Goal: Navigation & Orientation: Understand site structure

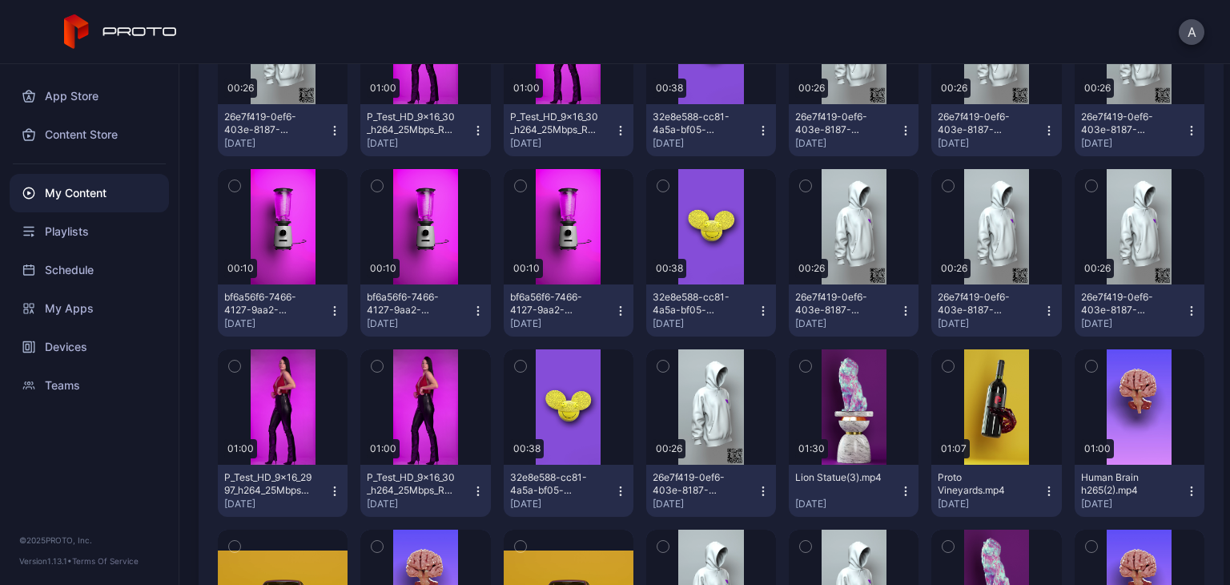
scroll to position [1121, 0]
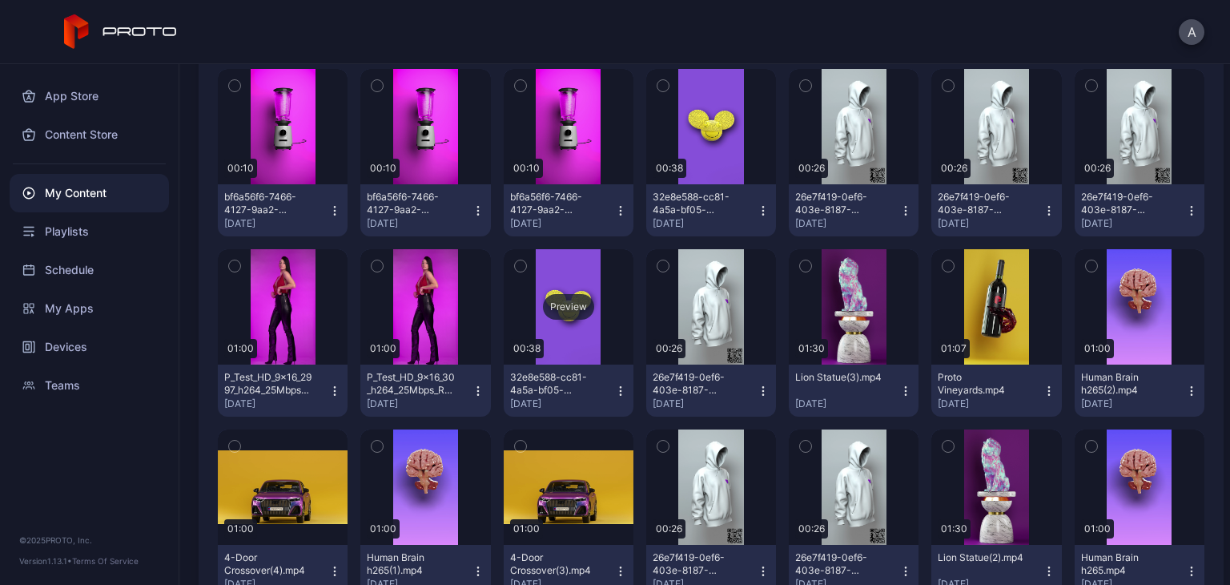
click at [535, 328] on div "Preview" at bounding box center [569, 306] width 130 height 115
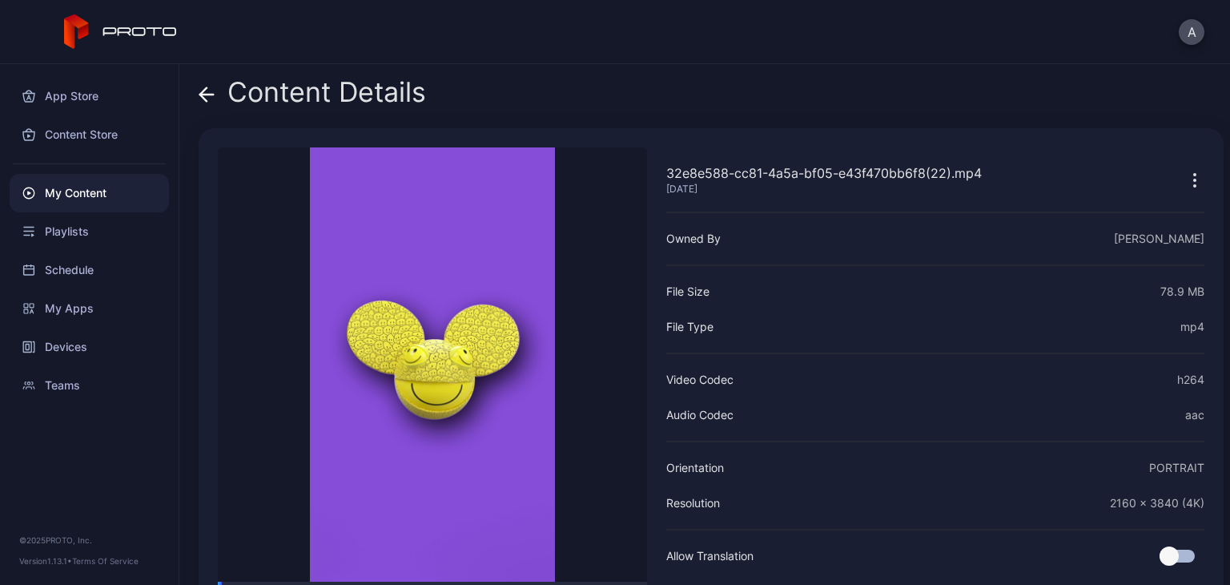
click at [211, 87] on icon at bounding box center [207, 94] width 16 height 16
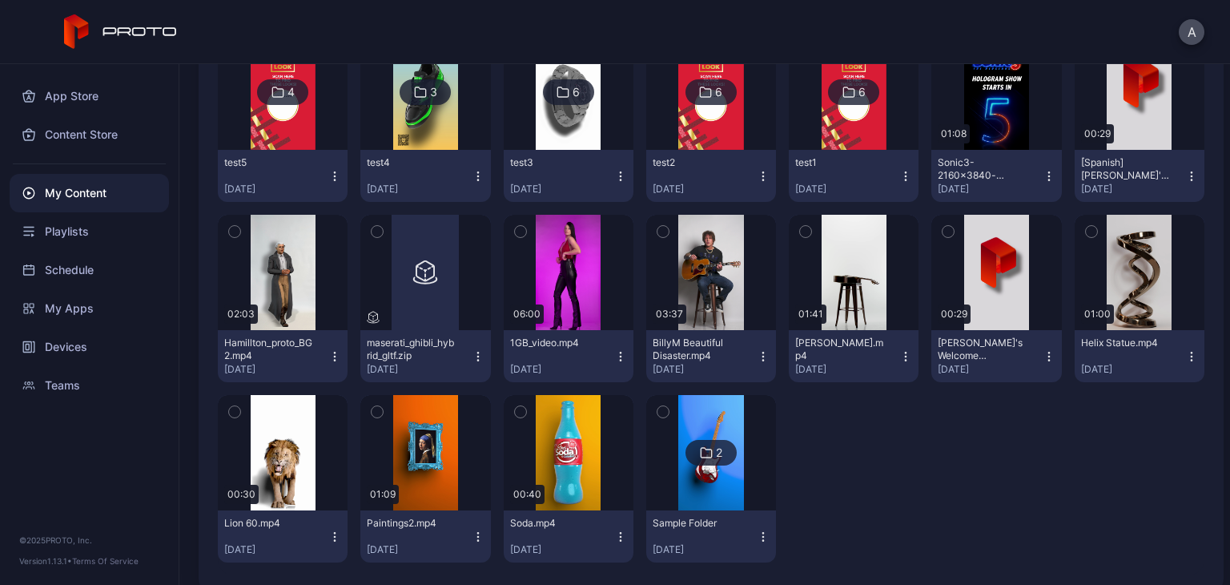
scroll to position [3881, 0]
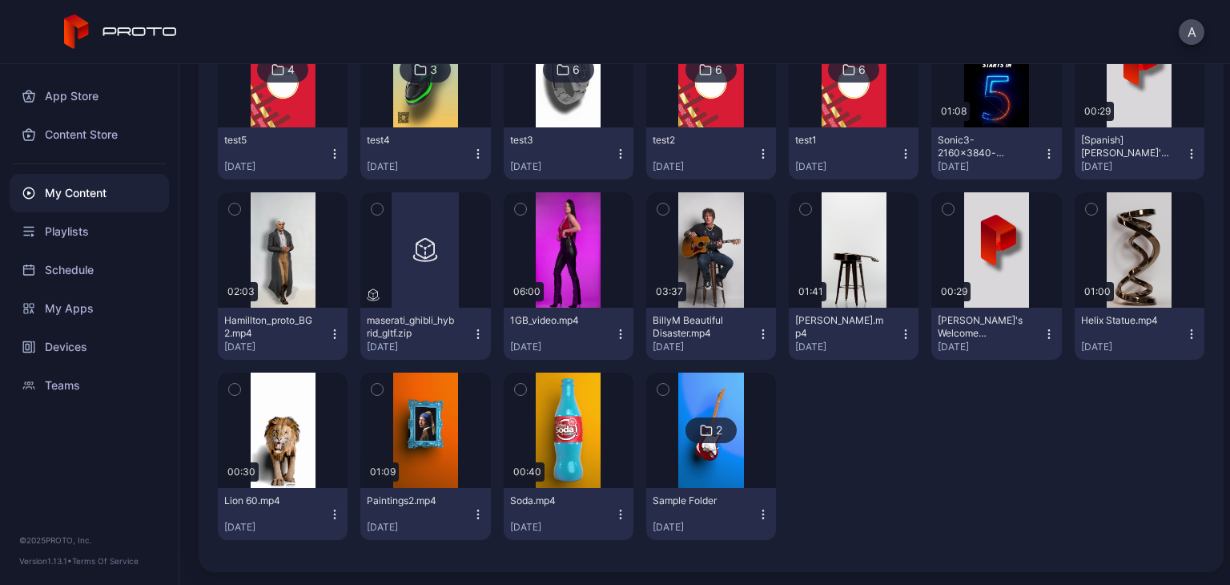
click at [710, 449] on img at bounding box center [710, 429] width 65 height 115
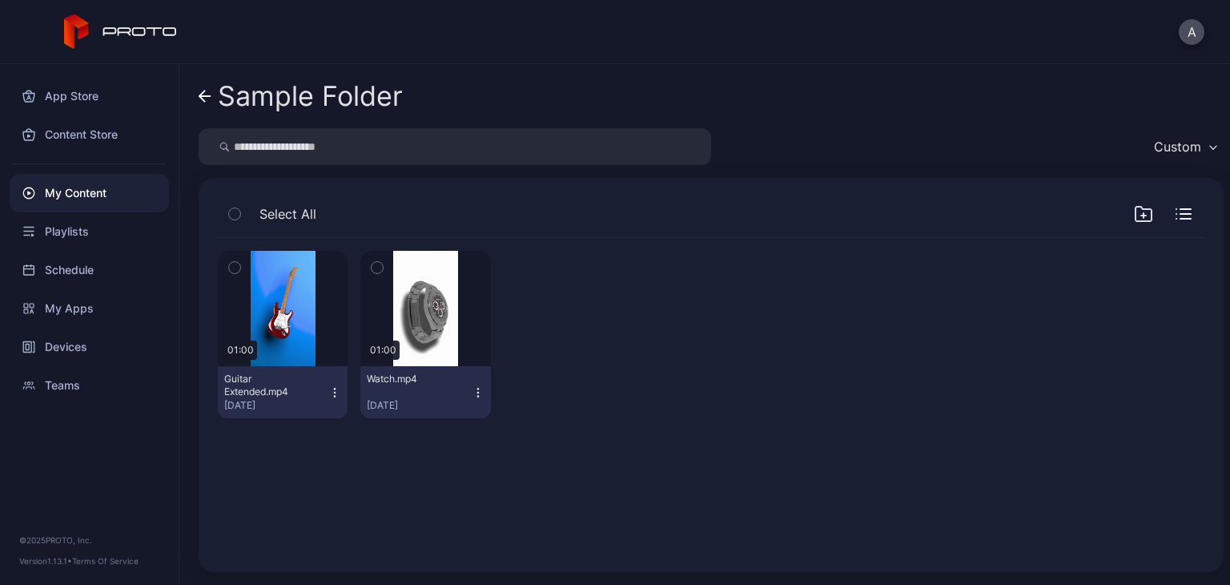
click at [219, 100] on div "Sample Folder" at bounding box center [310, 96] width 185 height 30
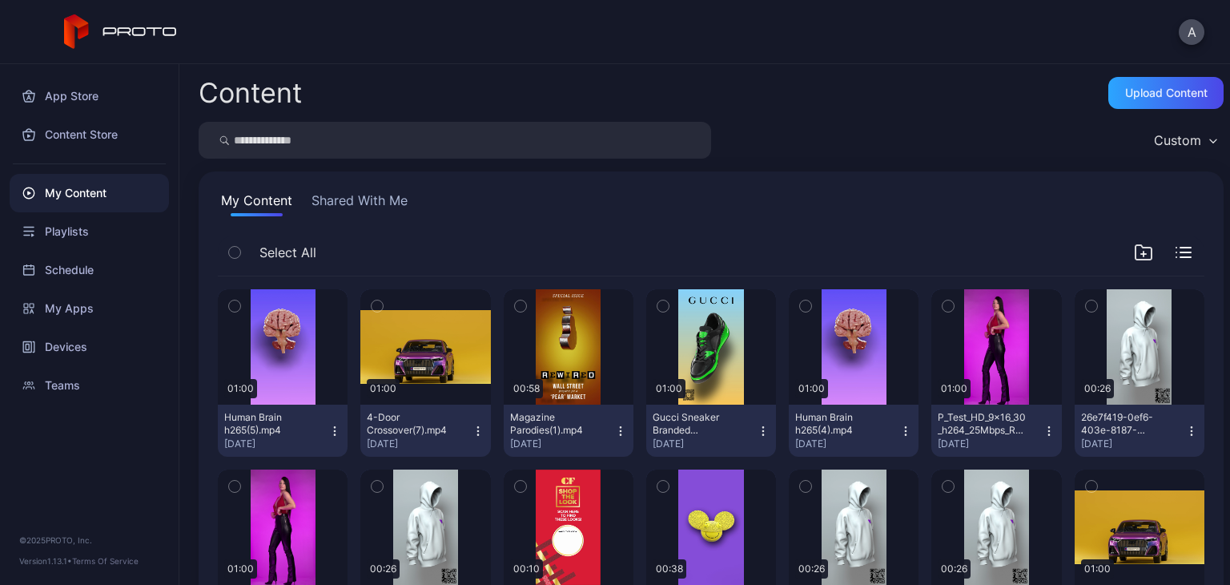
scroll to position [3881, 0]
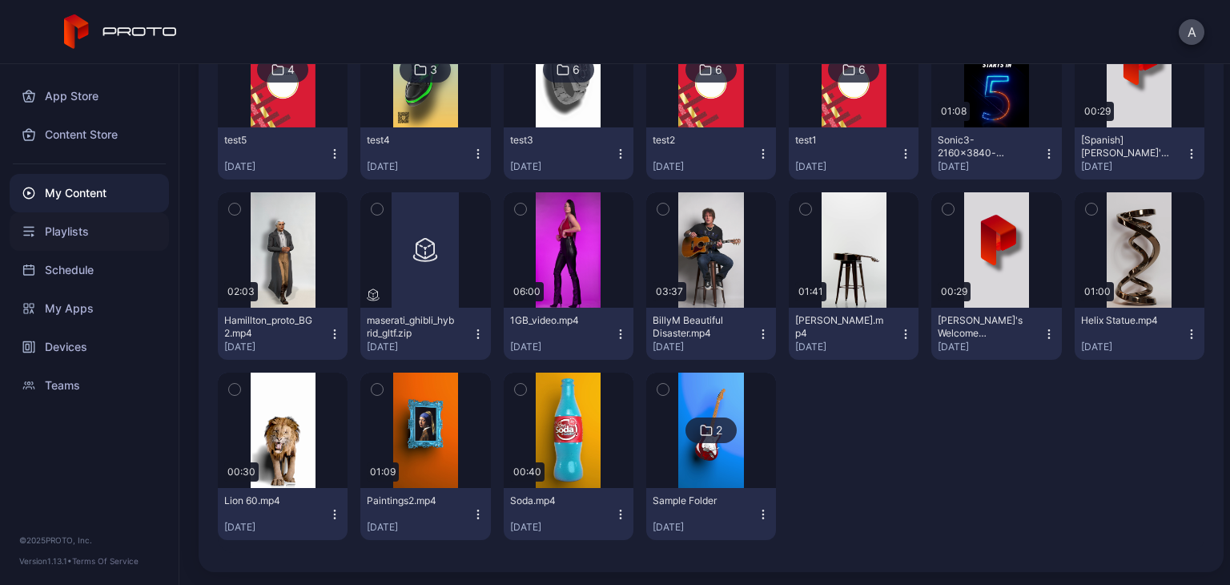
click at [99, 231] on div "Playlists" at bounding box center [89, 231] width 159 height 38
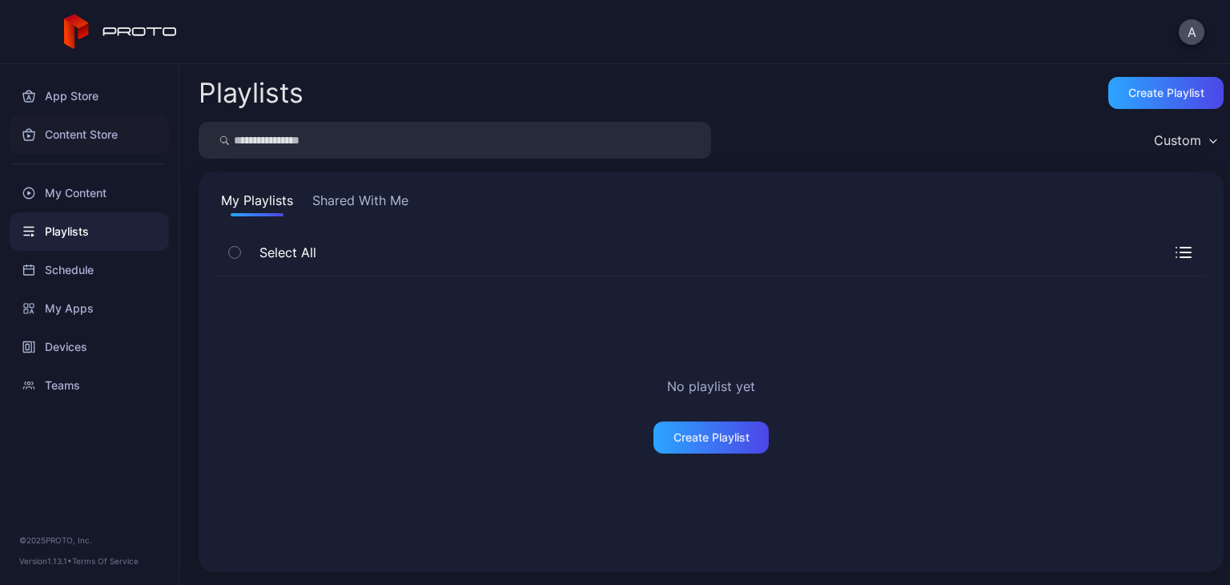
click at [70, 123] on div "Content Store" at bounding box center [89, 134] width 159 height 38
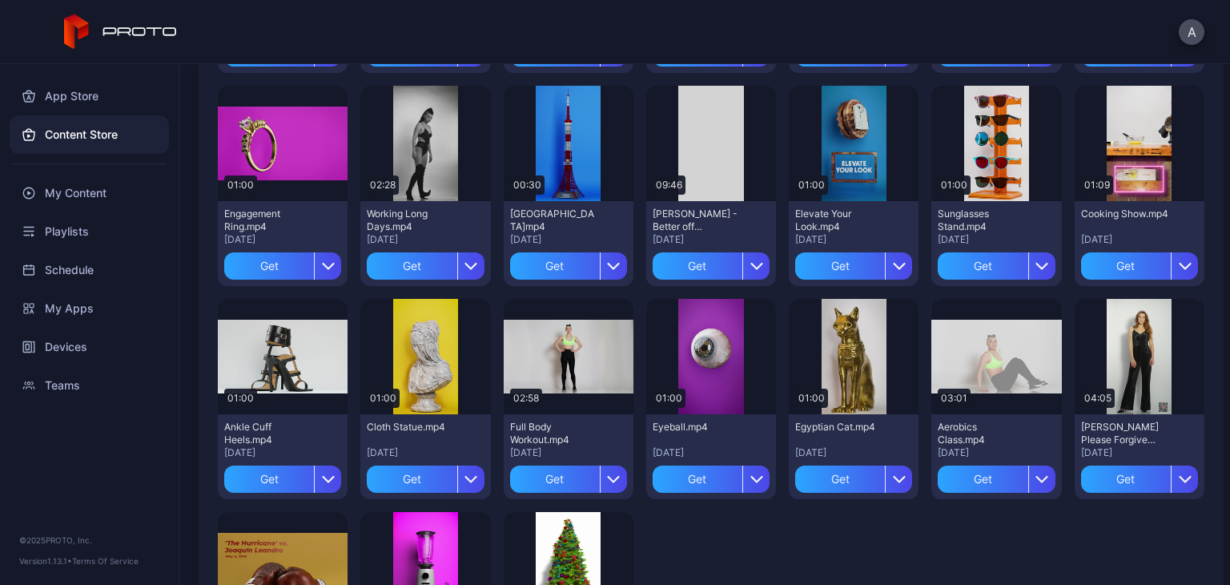
scroll to position [2434, 0]
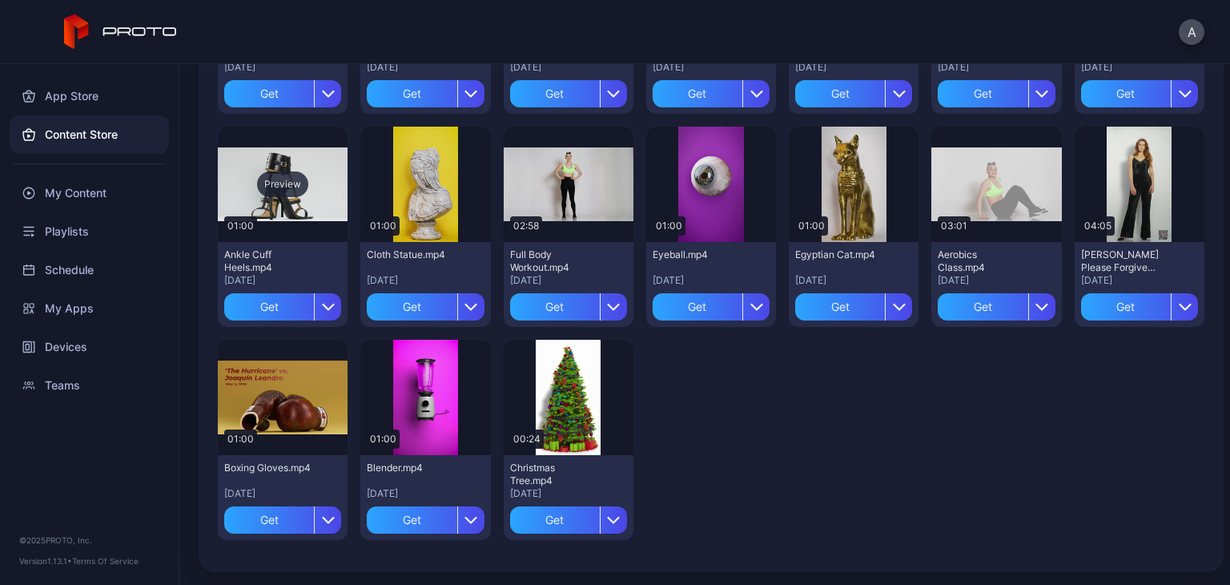
click at [301, 199] on div "Preview" at bounding box center [283, 184] width 130 height 115
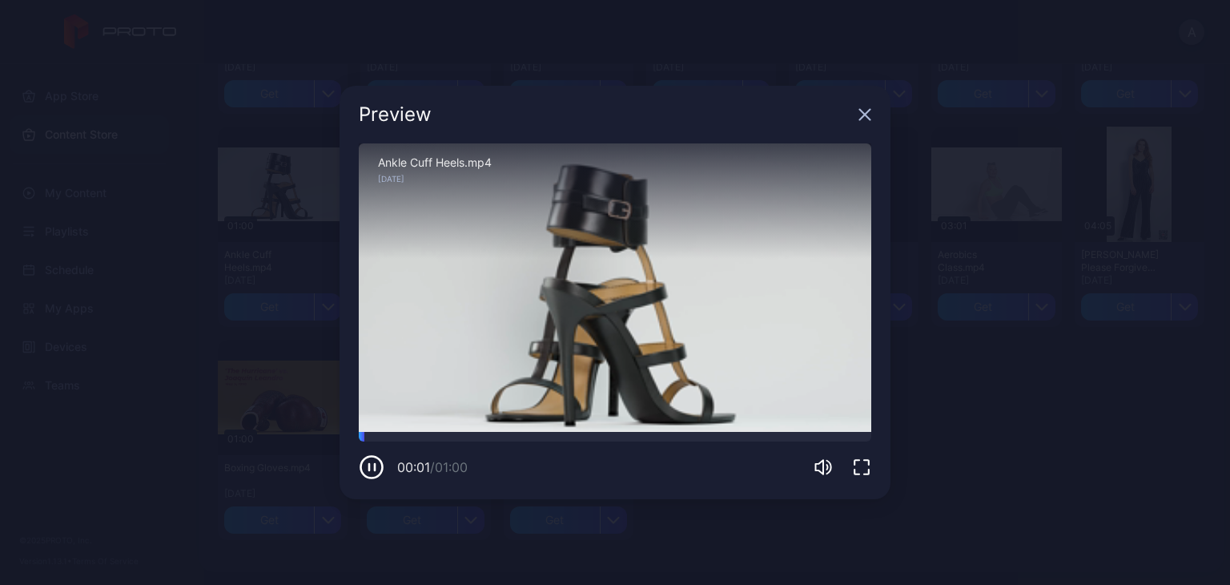
click at [1047, 171] on div "Preview Sorry, your browser doesn‘t support embedded videos 00:01 / 01:00 Ankle…" at bounding box center [615, 292] width 1230 height 585
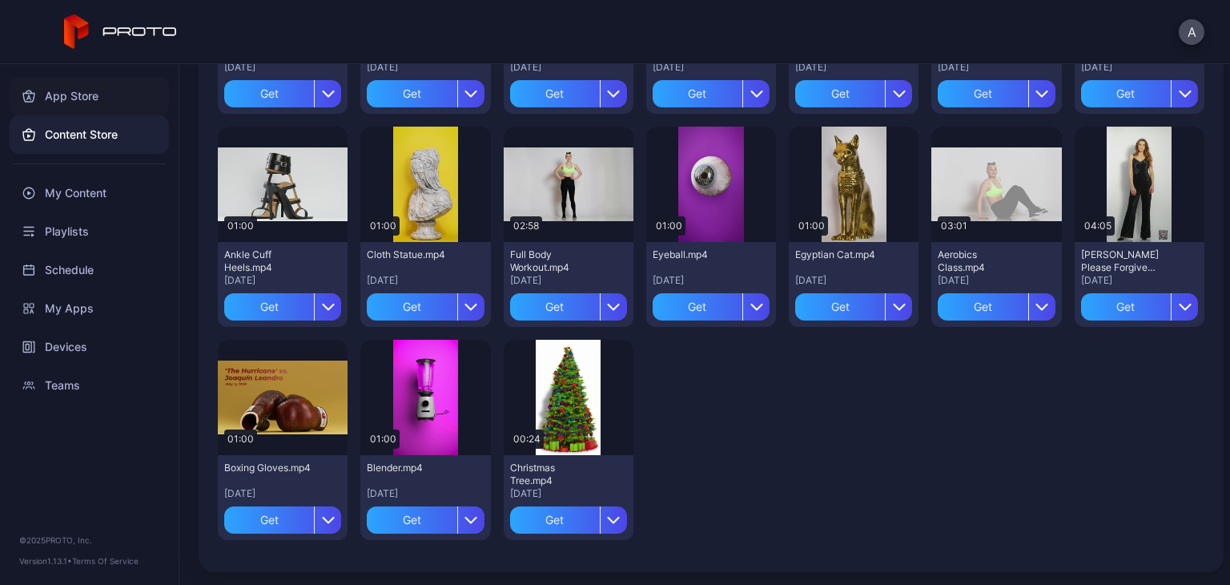
click at [77, 90] on div "App Store" at bounding box center [89, 96] width 159 height 38
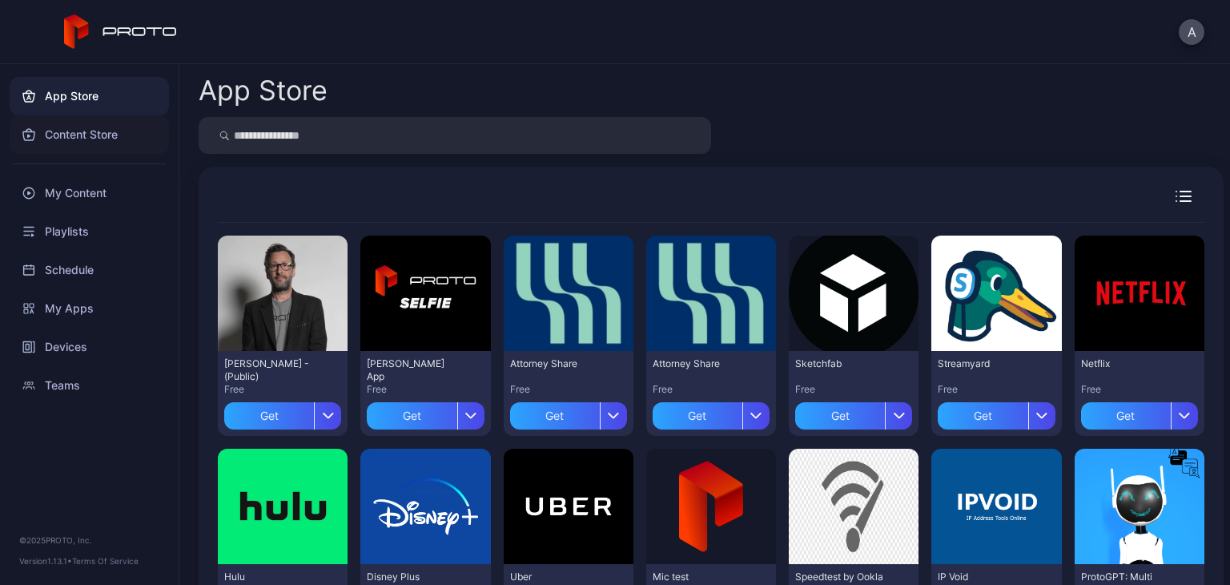
click at [68, 135] on div "Content Store" at bounding box center [89, 134] width 159 height 38
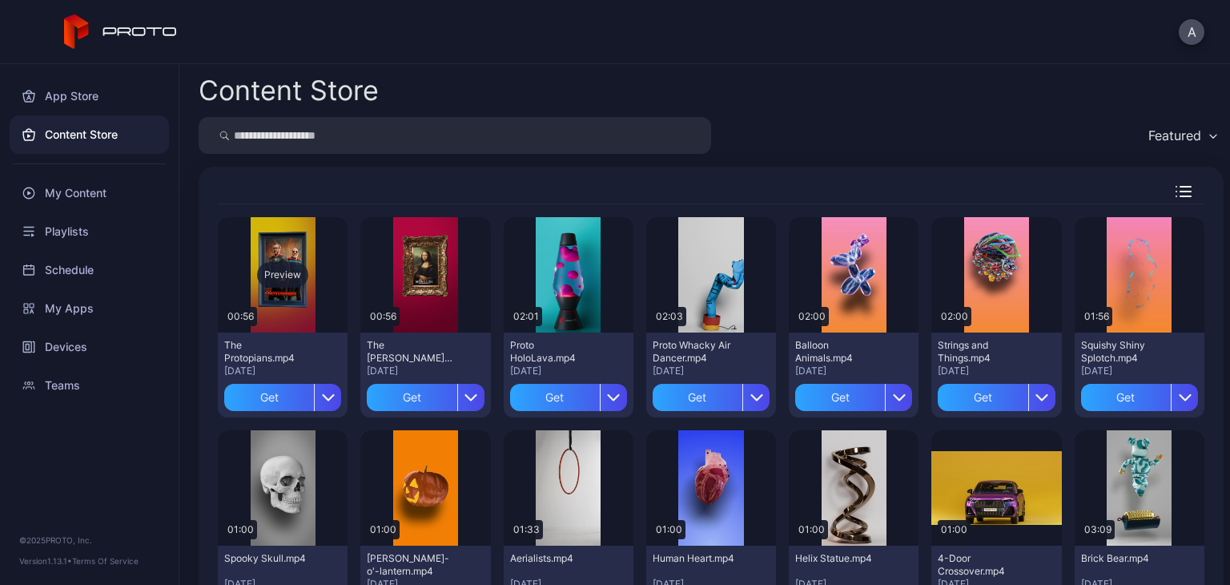
click at [270, 241] on div "Preview" at bounding box center [283, 274] width 130 height 115
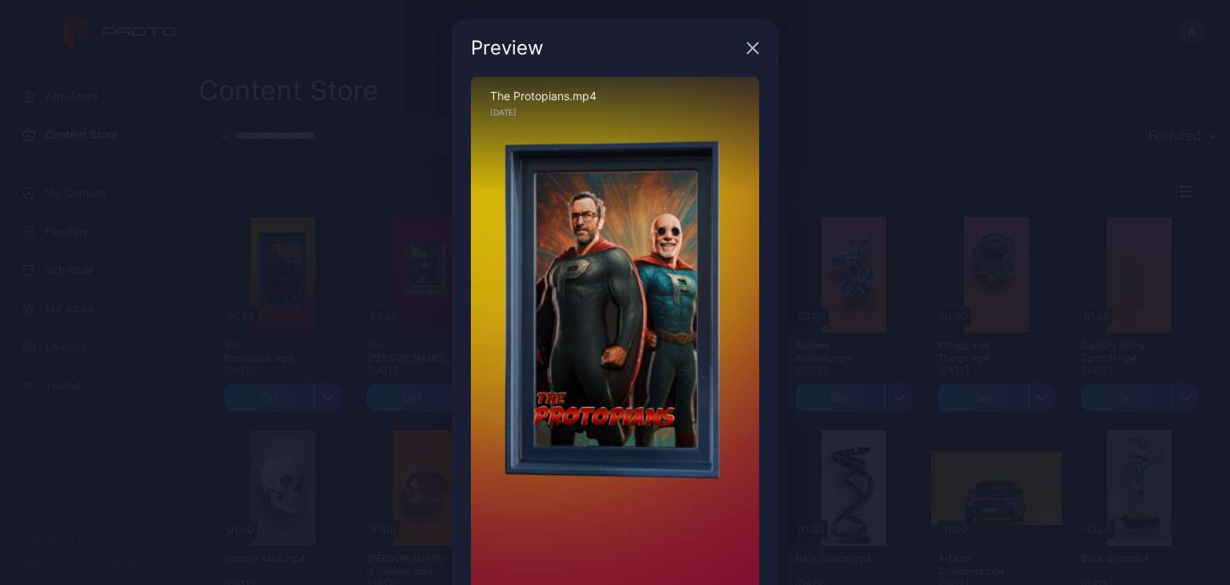
click at [868, 81] on div "Preview Sorry, your browser doesn‘t support embedded videos 00:05 / 00:56 The P…" at bounding box center [615, 338] width 1230 height 676
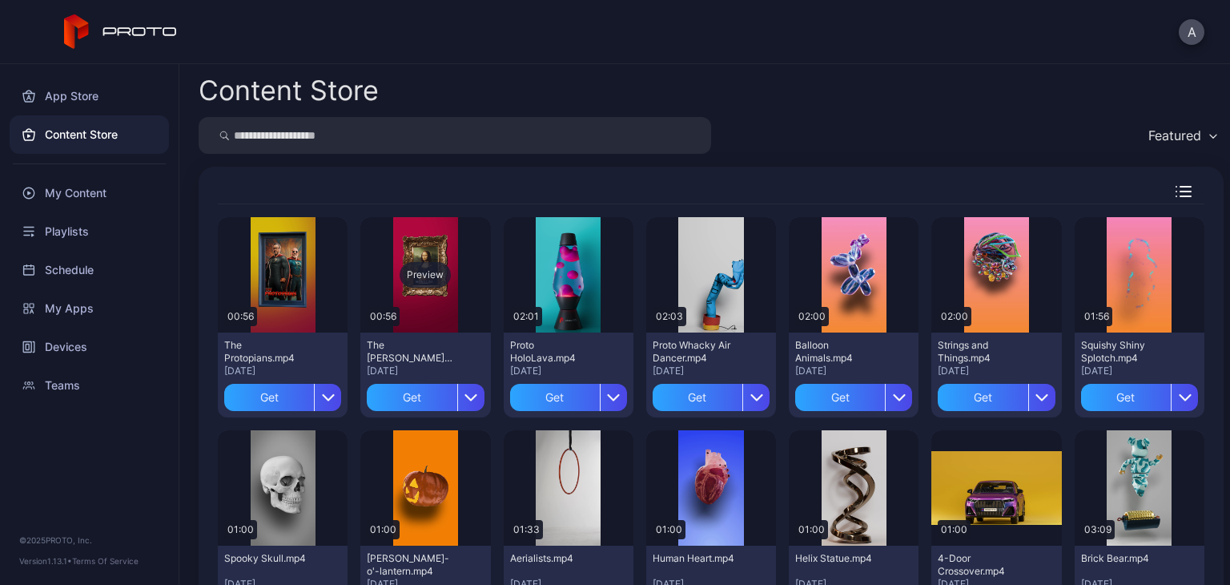
click at [404, 226] on div "Preview" at bounding box center [425, 274] width 130 height 115
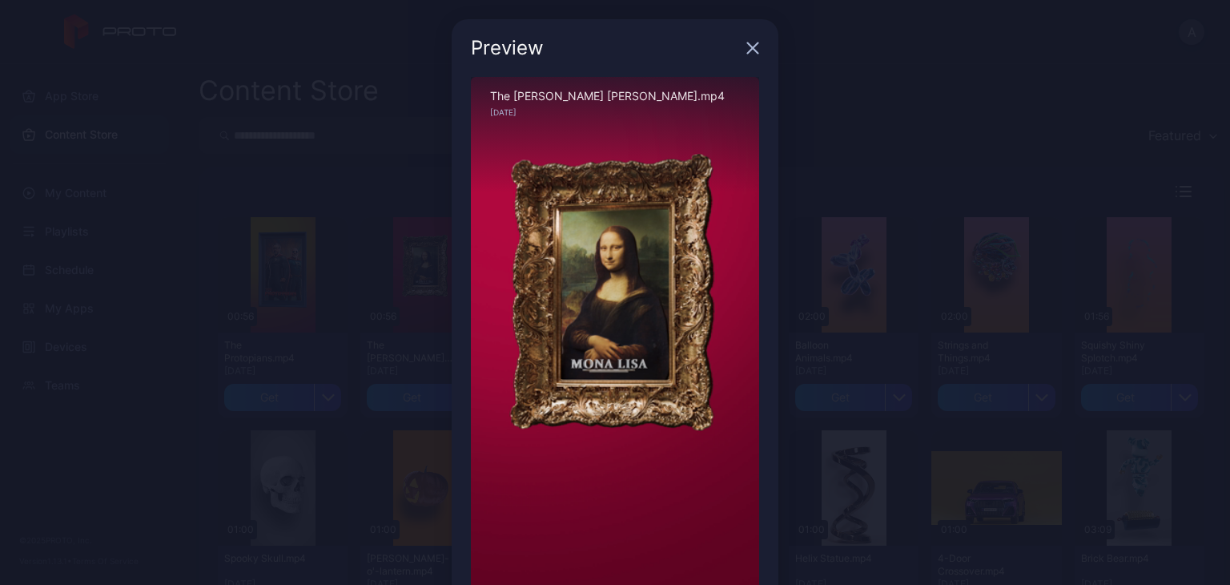
click at [904, 111] on div "Preview Sorry, your browser doesn‘t support embedded videos 00:05 / 00:56 The […" at bounding box center [615, 338] width 1230 height 676
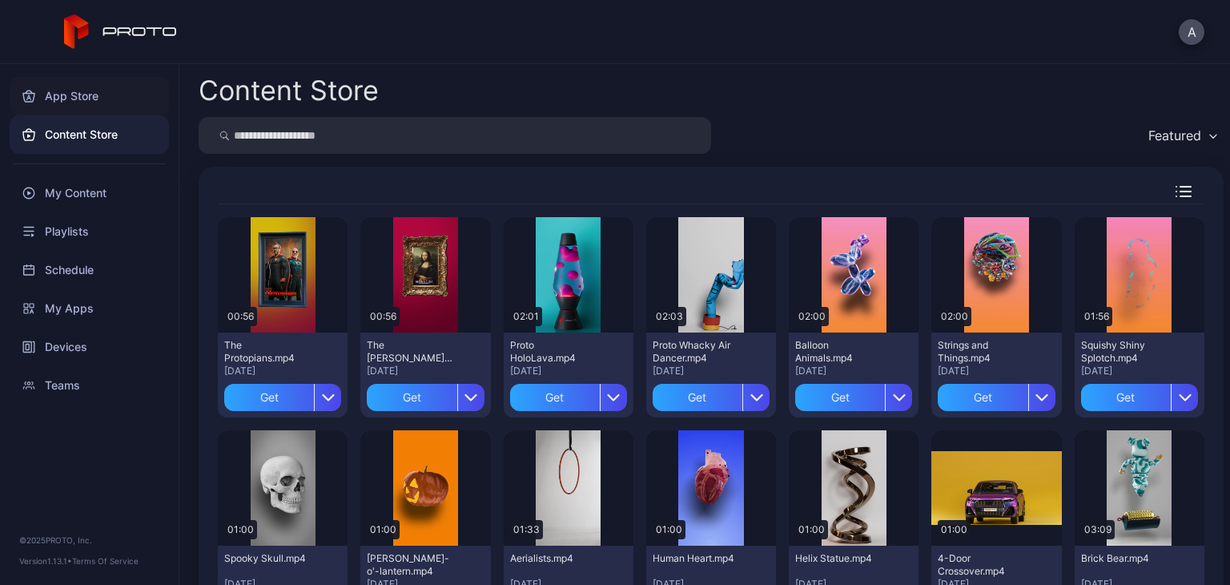
click at [112, 86] on div "App Store" at bounding box center [89, 96] width 159 height 38
